Goal: Task Accomplishment & Management: Use online tool/utility

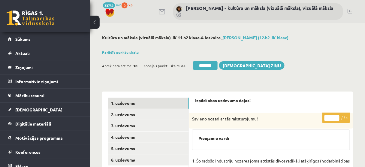
click at [215, 67] on input "********" at bounding box center [205, 65] width 25 height 8
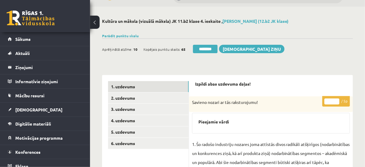
scroll to position [24, 0]
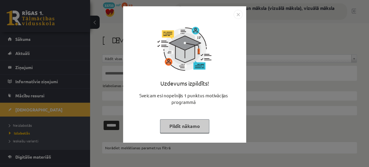
click at [191, 124] on button "Pildīt nākamo" at bounding box center [184, 126] width 49 height 14
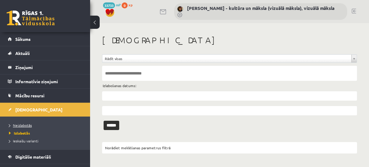
click at [31, 126] on span "Neizlabotās" at bounding box center [20, 125] width 23 height 5
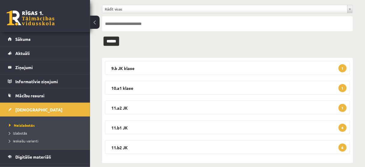
scroll to position [57, 0]
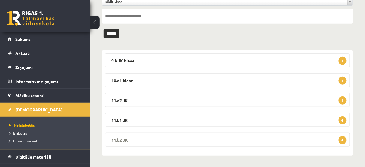
click at [343, 140] on span "6" at bounding box center [342, 140] width 8 height 8
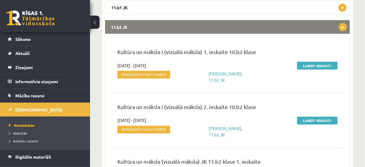
scroll to position [177, 0]
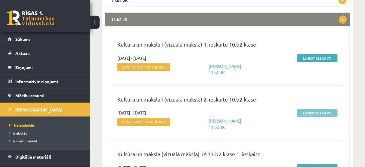
click at [317, 117] on link "Labot ieskaiti" at bounding box center [317, 113] width 40 height 8
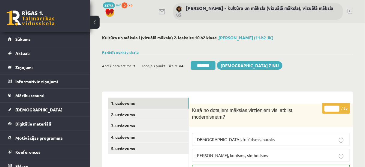
click at [214, 66] on input "********" at bounding box center [203, 65] width 25 height 8
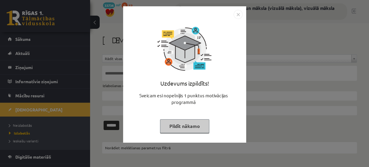
click at [190, 126] on button "Pildīt nākamo" at bounding box center [184, 126] width 49 height 14
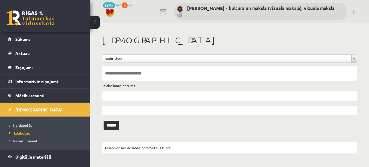
click at [28, 125] on span "Neizlabotās" at bounding box center [20, 125] width 23 height 5
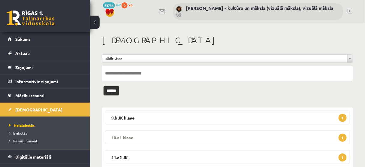
scroll to position [57, 0]
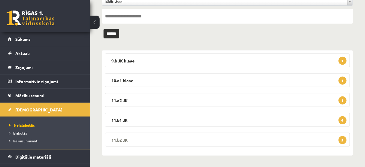
click at [343, 138] on span "5" at bounding box center [342, 140] width 8 height 8
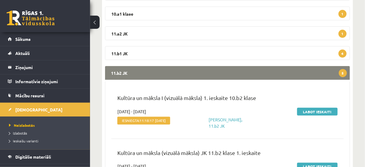
scroll to position [98, 0]
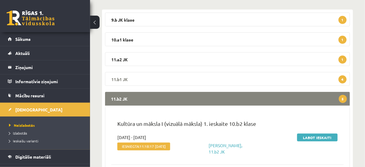
click at [344, 76] on span "4" at bounding box center [342, 79] width 8 height 8
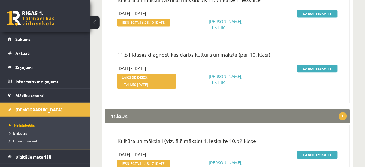
scroll to position [314, 0]
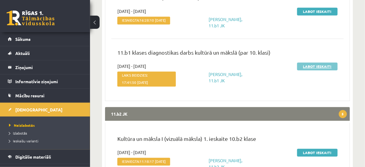
click at [314, 70] on link "Labot ieskaiti" at bounding box center [317, 66] width 40 height 8
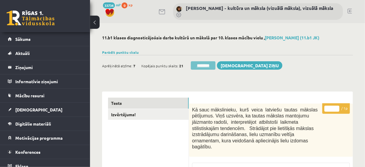
click at [215, 65] on input "********" at bounding box center [203, 65] width 25 height 8
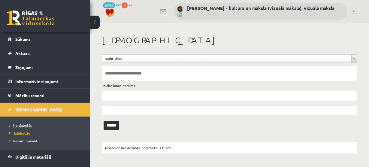
click at [21, 126] on span "Neizlabotās" at bounding box center [20, 125] width 23 height 5
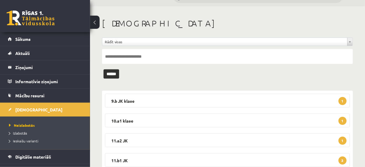
scroll to position [48, 0]
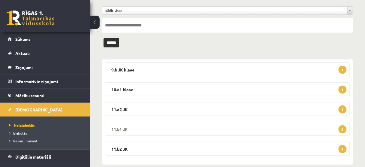
click at [338, 125] on legend "11.b1 JK 3" at bounding box center [227, 129] width 245 height 14
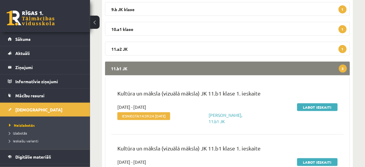
scroll to position [96, 0]
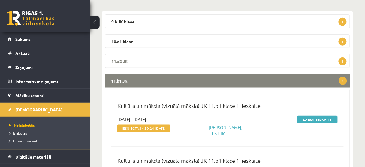
click at [346, 61] on span "1" at bounding box center [342, 61] width 8 height 8
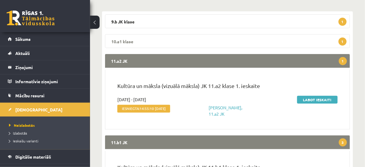
click at [343, 38] on span "1" at bounding box center [342, 41] width 8 height 8
